Goal: Information Seeking & Learning: Understand process/instructions

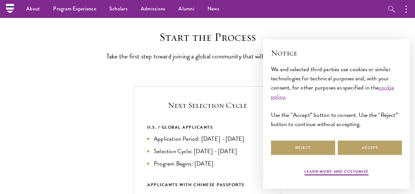
scroll to position [160, 0]
click at [358, 145] on button "Accept" at bounding box center [370, 148] width 64 height 15
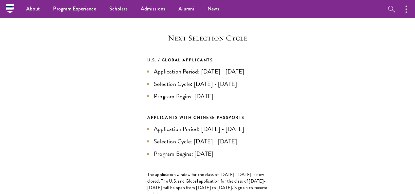
scroll to position [226, 0]
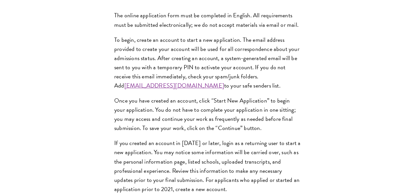
scroll to position [527, 0]
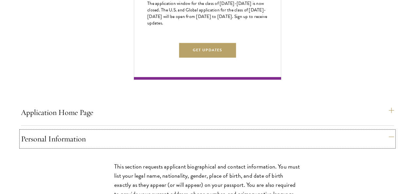
scroll to position [407, 0]
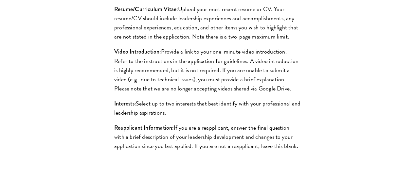
scroll to position [667, 0]
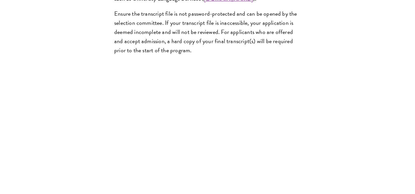
scroll to position [1138, 0]
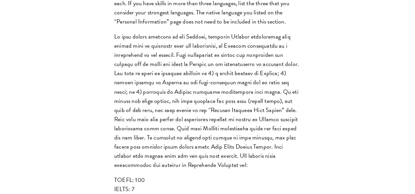
scroll to position [654, 0]
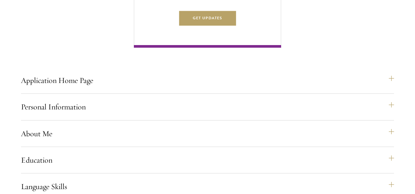
scroll to position [435, 0]
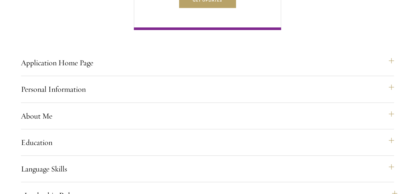
scroll to position [450, 0]
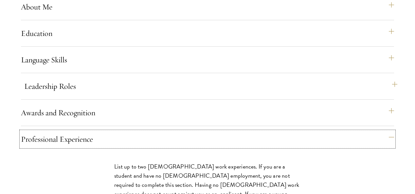
scroll to position [583, 0]
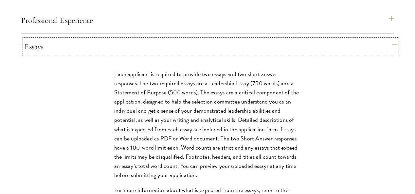
scroll to position [692, 0]
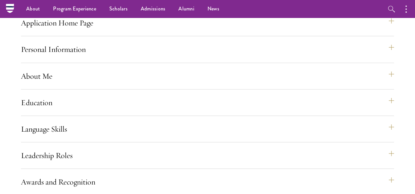
scroll to position [481, 0]
